Goal: Find specific page/section: Find specific page/section

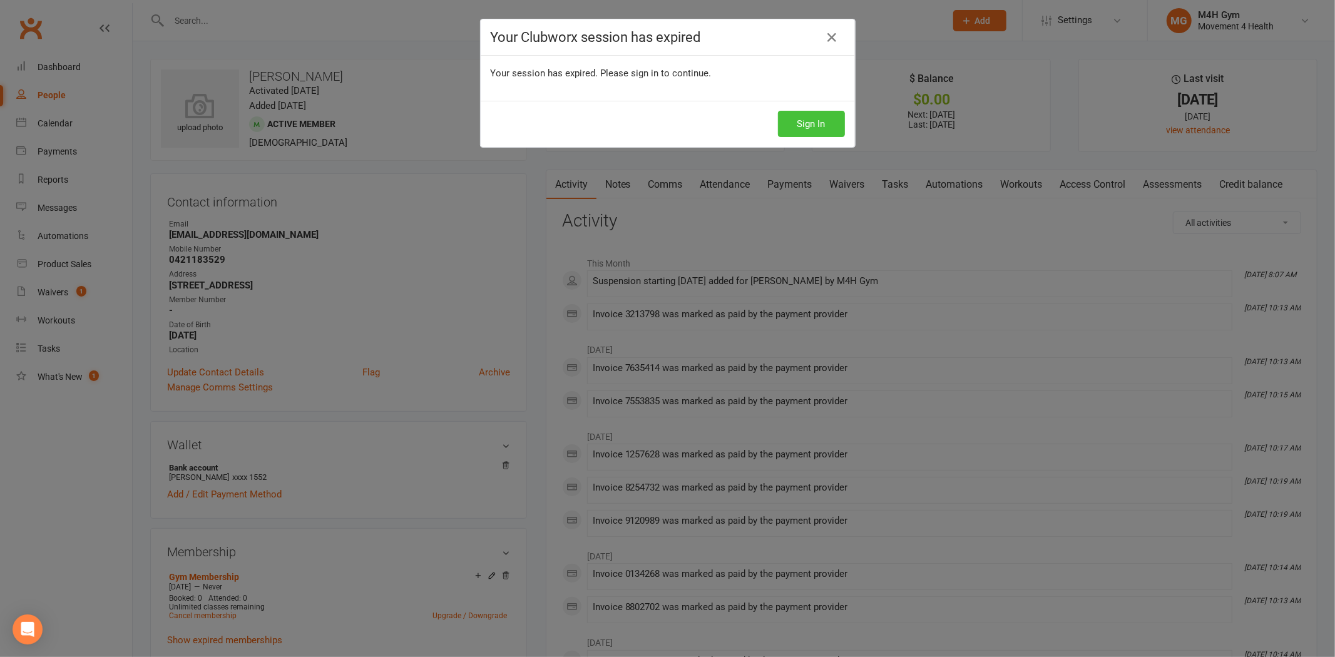
click at [798, 130] on button "Sign In" at bounding box center [811, 124] width 67 height 26
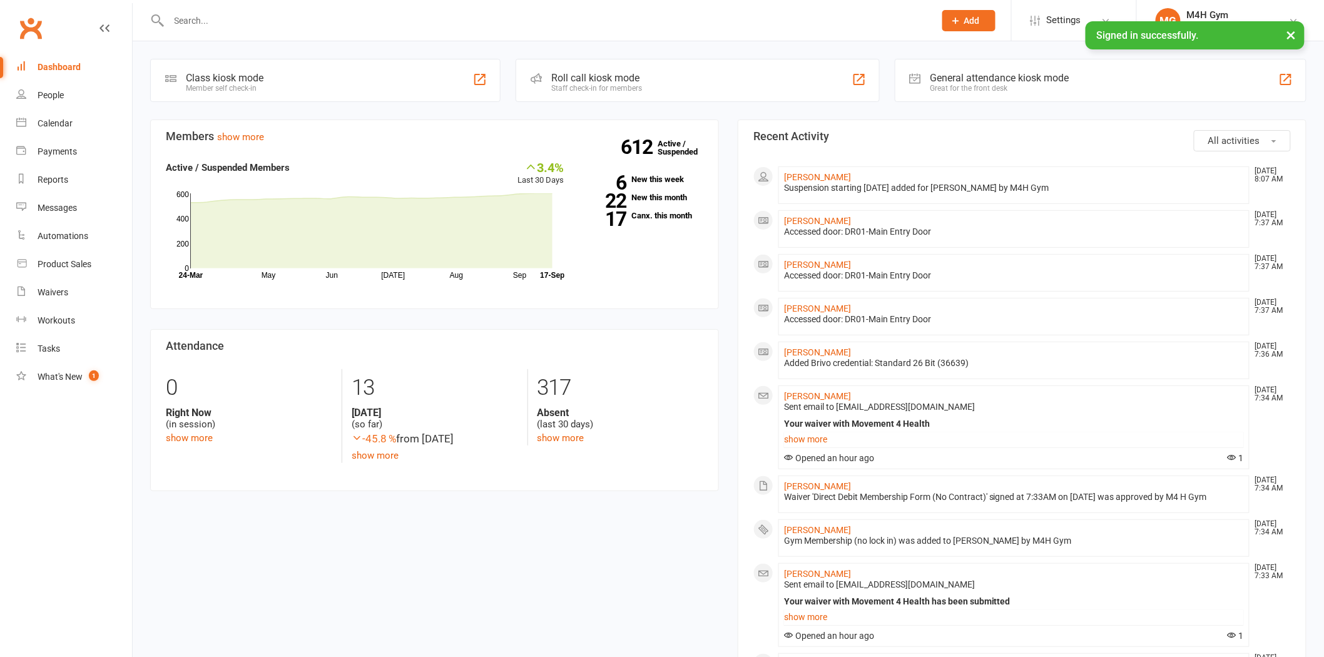
click at [195, 29] on div at bounding box center [538, 20] width 776 height 41
click at [208, 16] on input "text" at bounding box center [545, 21] width 761 height 18
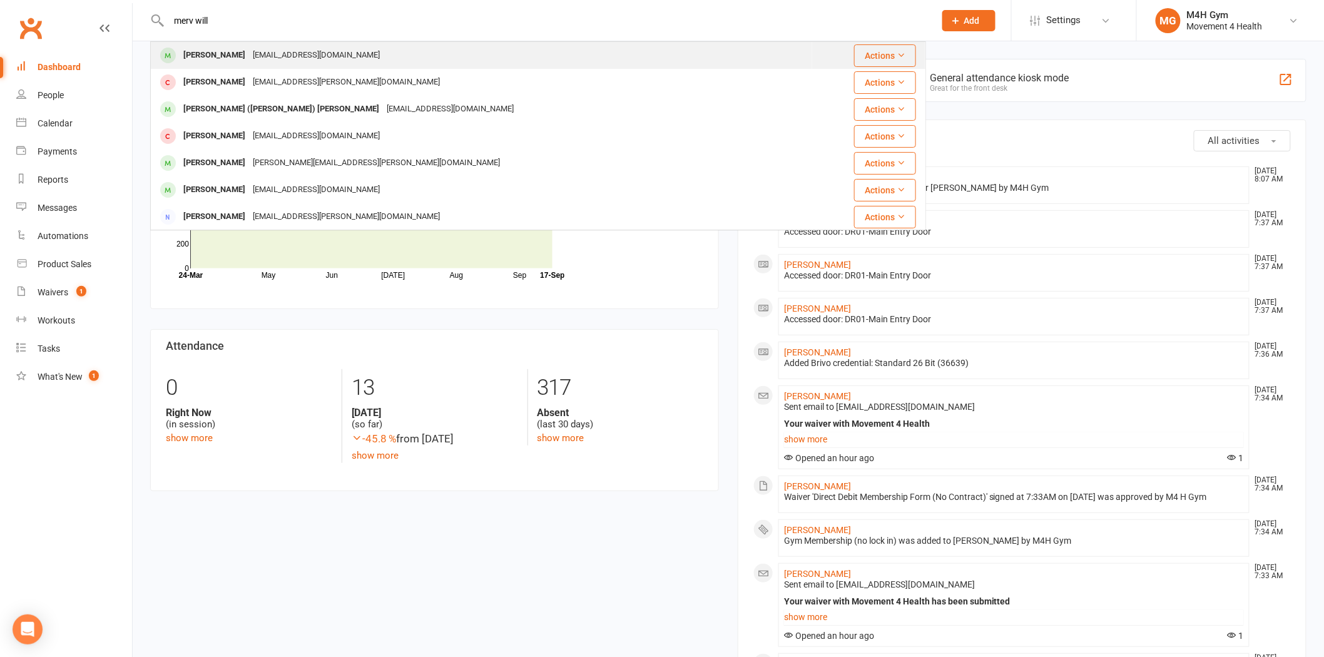
type input "merv will"
click at [214, 43] on div "Merv Willis merve_and_di@yahoo.com.au" at bounding box center [481, 56] width 660 height 26
